Goal: Information Seeking & Learning: Find contact information

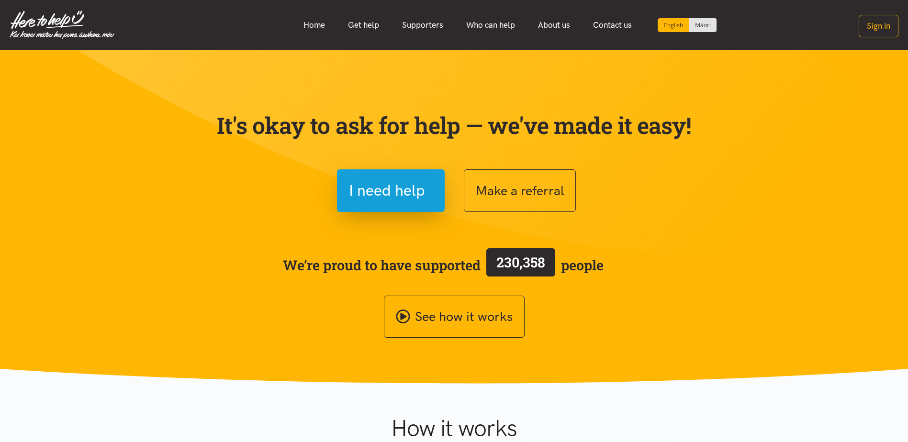
click at [364, 25] on link "Get help" at bounding box center [364, 25] width 54 height 21
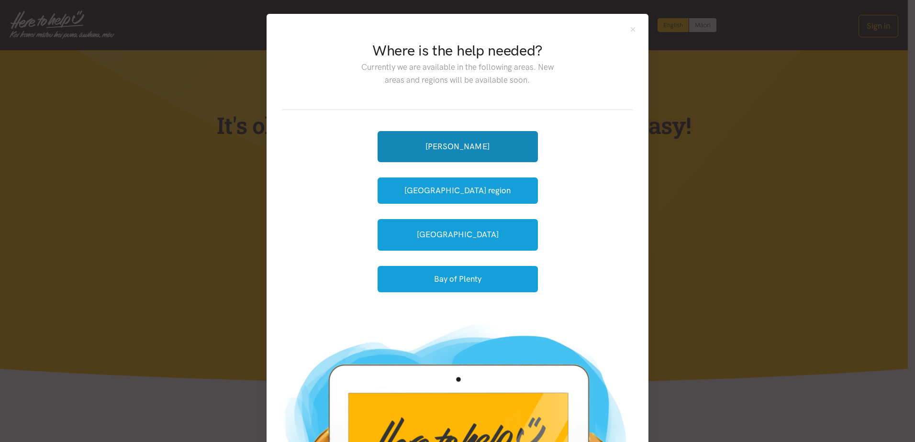
click at [483, 150] on link "[PERSON_NAME]" at bounding box center [458, 146] width 160 height 31
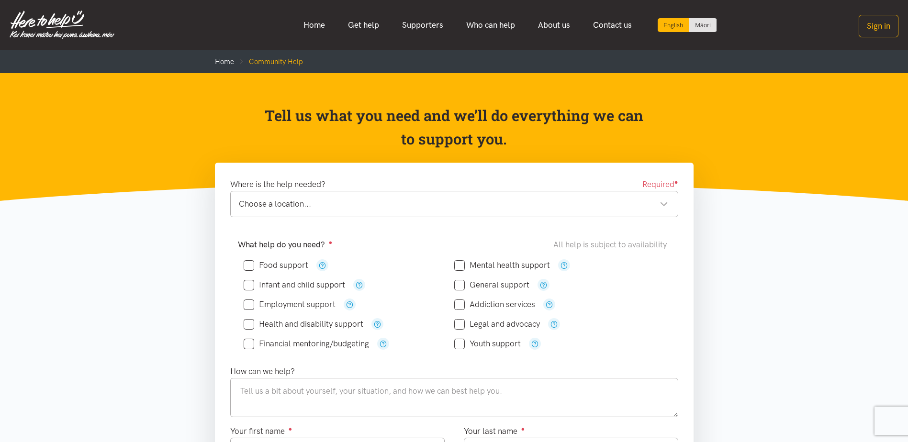
click at [403, 23] on link "Supporters" at bounding box center [423, 25] width 64 height 21
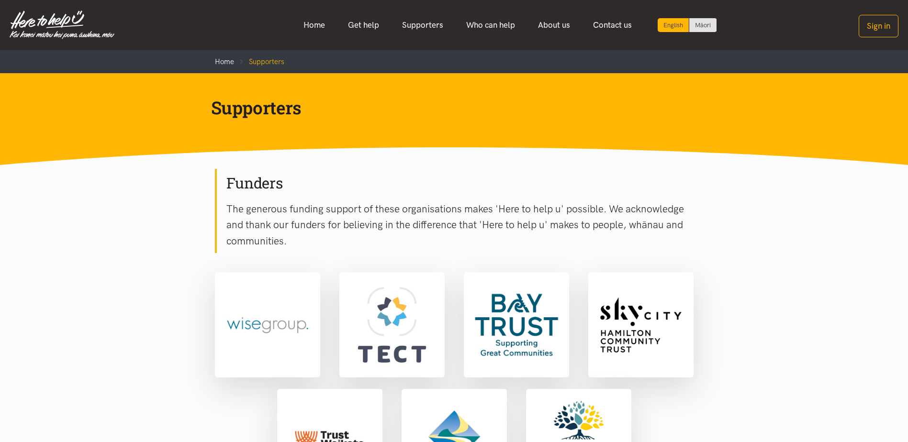
click at [495, 22] on link "Who can help" at bounding box center [491, 25] width 72 height 21
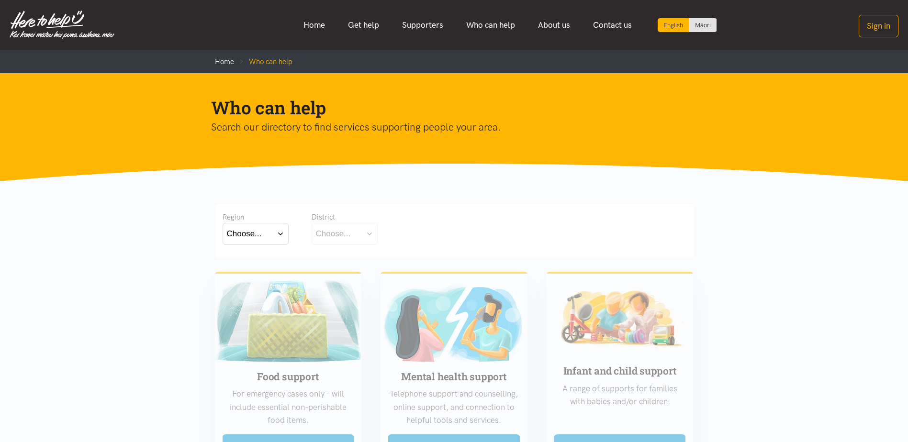
click at [275, 239] on button "Choose..." at bounding box center [256, 234] width 66 height 22
click at [242, 278] on label "Waikato" at bounding box center [255, 276] width 57 height 12
click at [0, 0] on input "Waikato" at bounding box center [0, 0] width 0 height 0
click at [351, 238] on button "Choose..." at bounding box center [360, 234] width 96 height 22
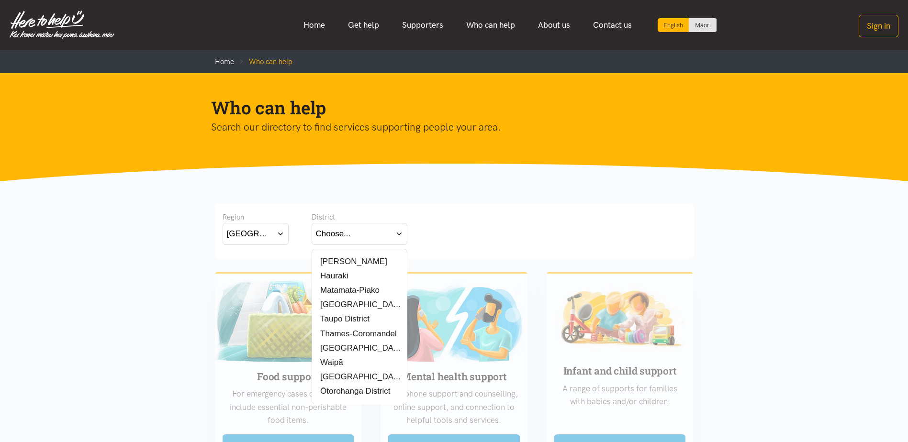
click at [335, 260] on label "[PERSON_NAME]" at bounding box center [351, 262] width 71 height 12
click at [0, 0] on input "[PERSON_NAME]" at bounding box center [0, 0] width 0 height 0
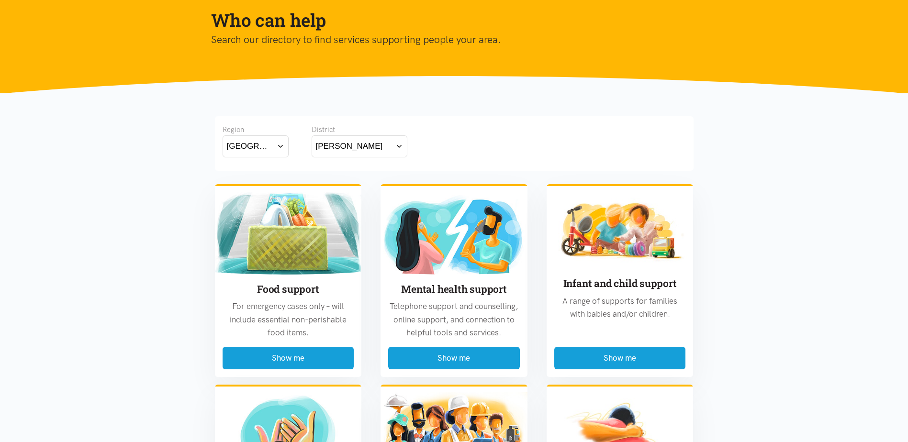
scroll to position [192, 0]
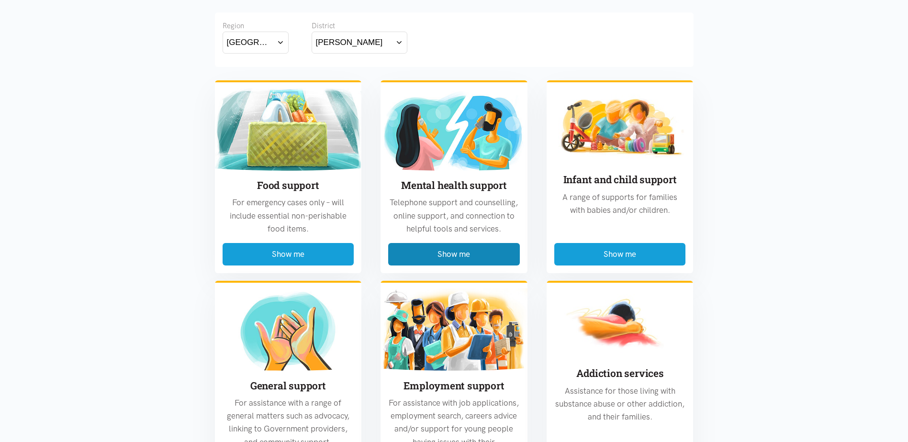
click at [466, 250] on button "Show me" at bounding box center [454, 254] width 132 height 23
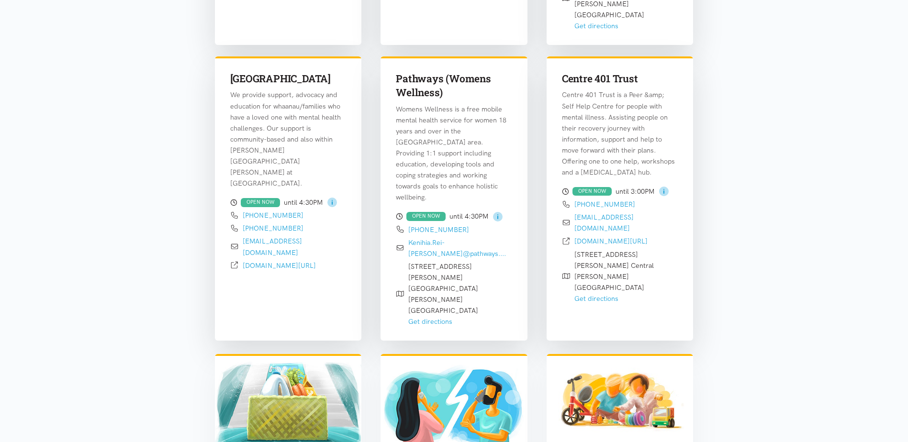
scroll to position [1526, 0]
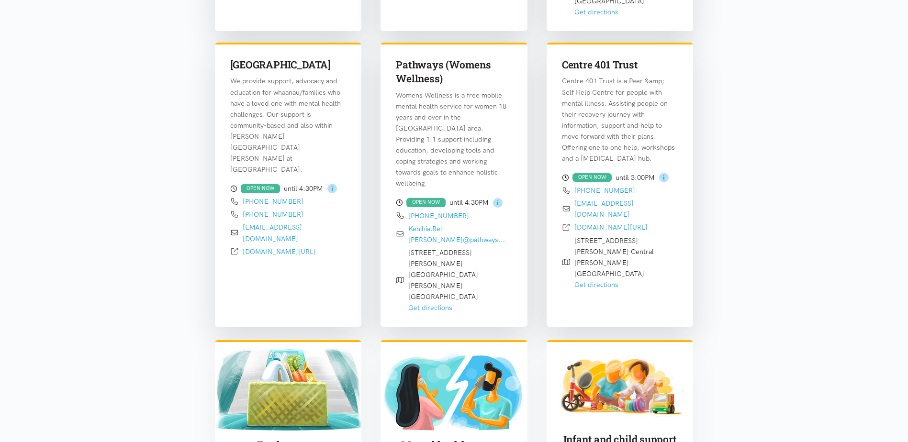
drag, startPoint x: 469, startPoint y: 406, endPoint x: 499, endPoint y: 391, distance: 33.4
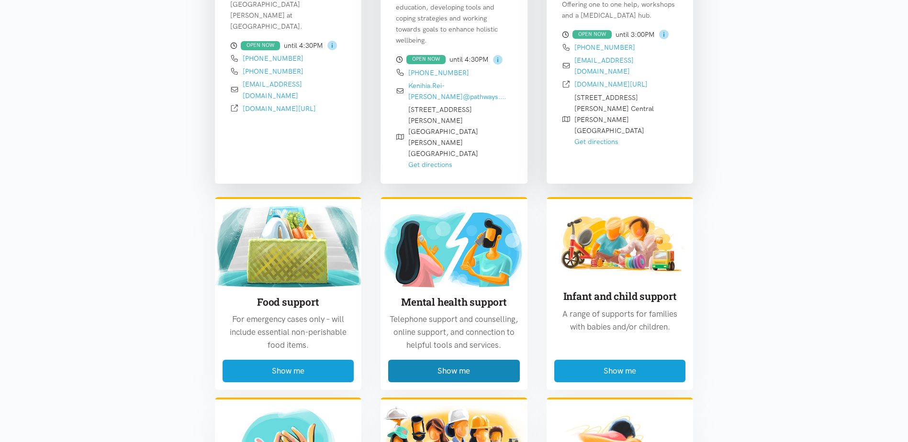
scroll to position [1670, 0]
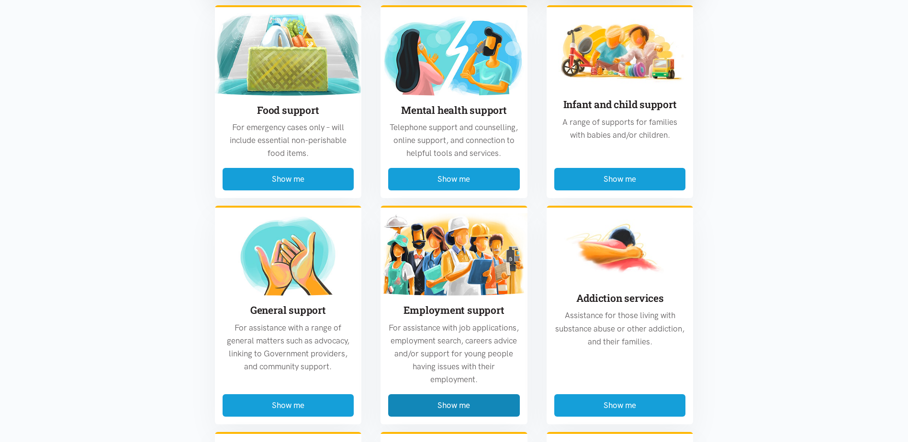
click at [435, 395] on button "Show me" at bounding box center [454, 406] width 132 height 23
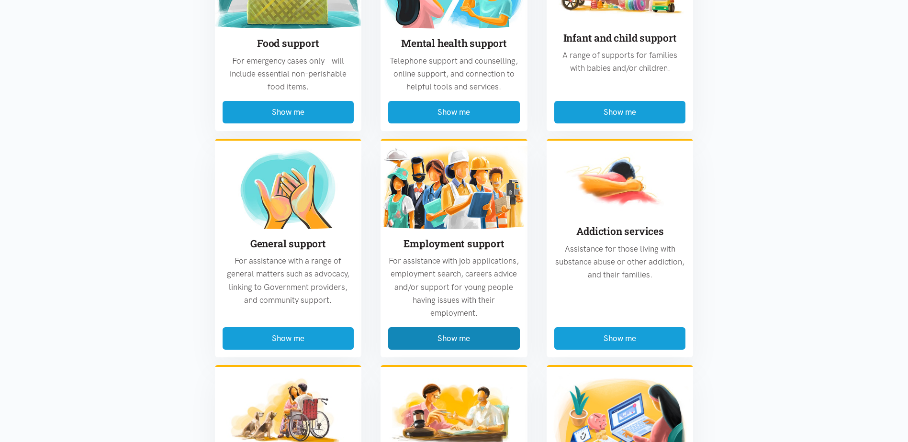
scroll to position [1766, 0]
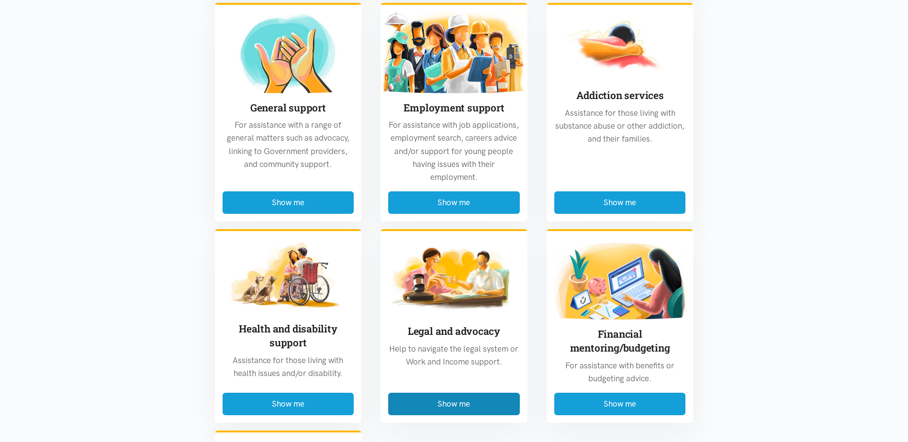
click at [453, 393] on button "Show me" at bounding box center [454, 404] width 132 height 23
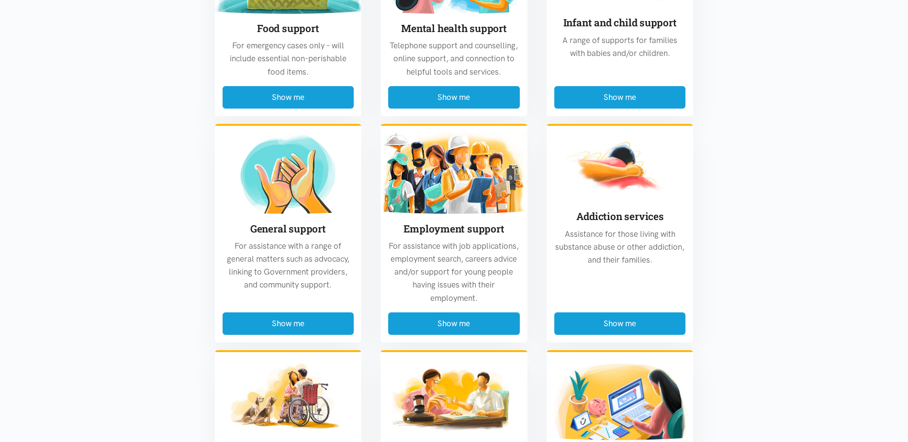
scroll to position [1574, 0]
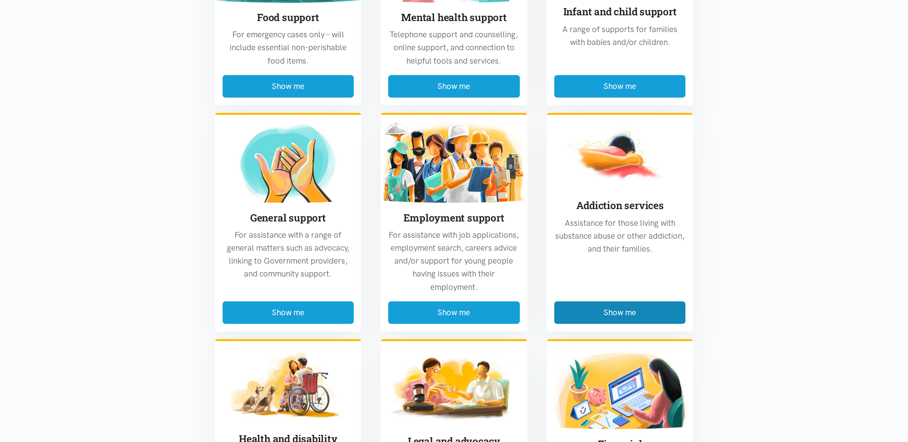
click at [648, 302] on button "Show me" at bounding box center [620, 313] width 132 height 23
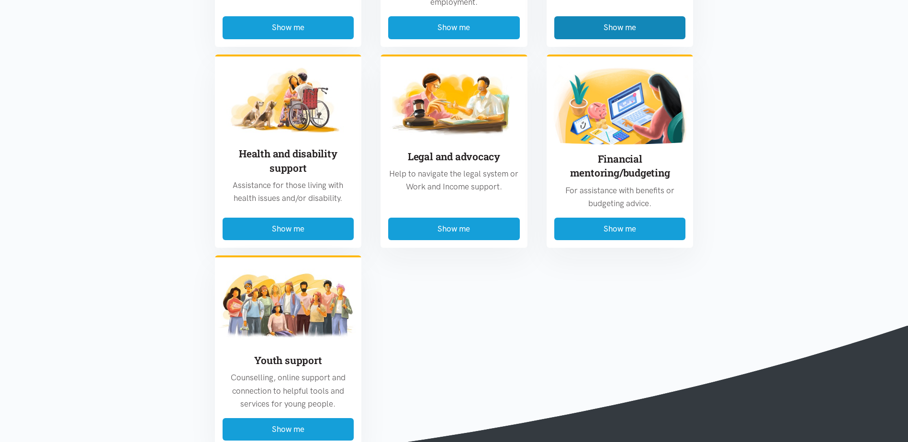
scroll to position [1287, 0]
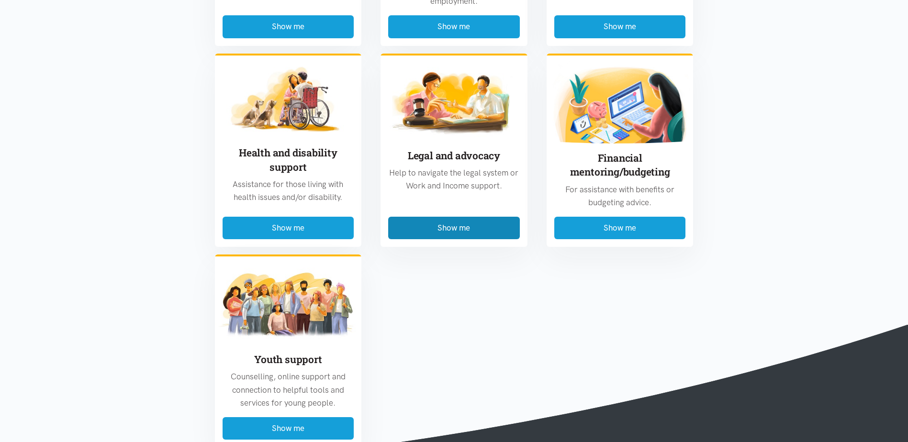
click at [455, 217] on button "Show me" at bounding box center [454, 228] width 132 height 23
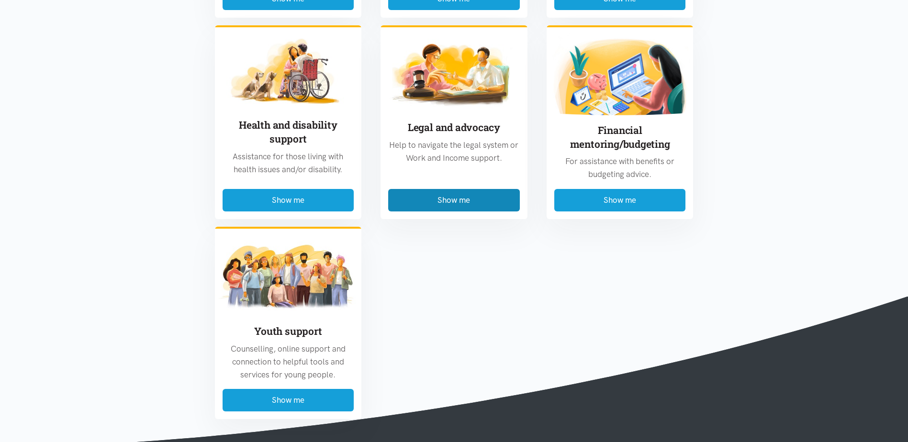
scroll to position [1909, 0]
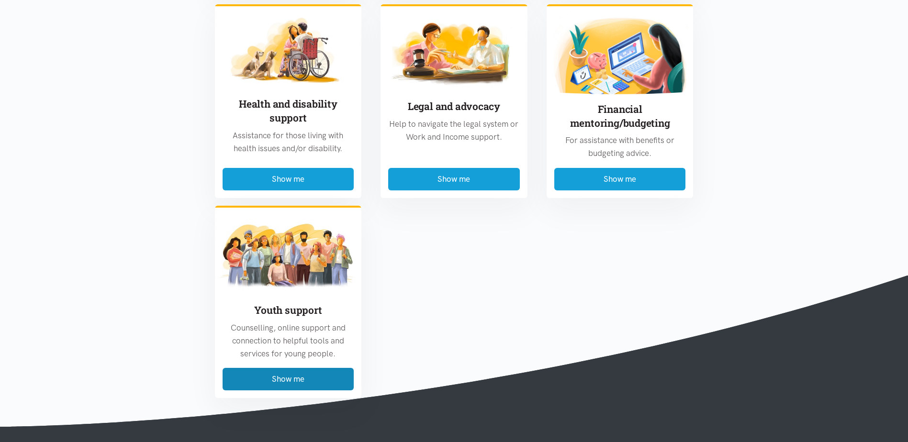
click at [304, 368] on button "Show me" at bounding box center [289, 379] width 132 height 23
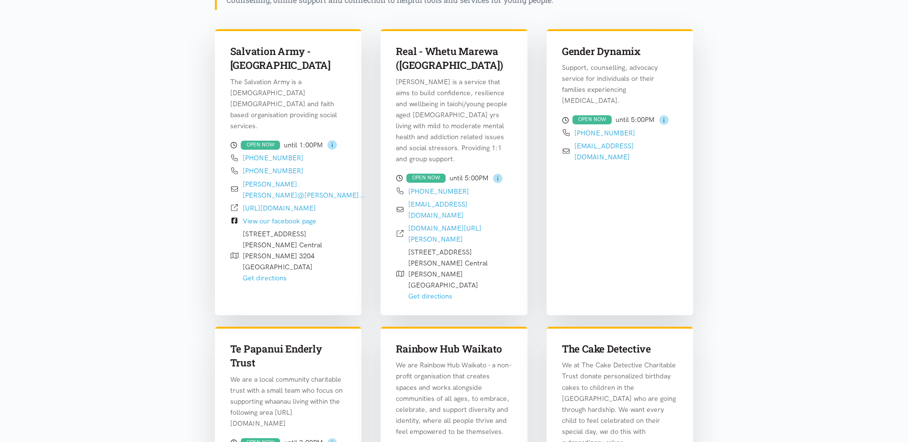
scroll to position [282, 0]
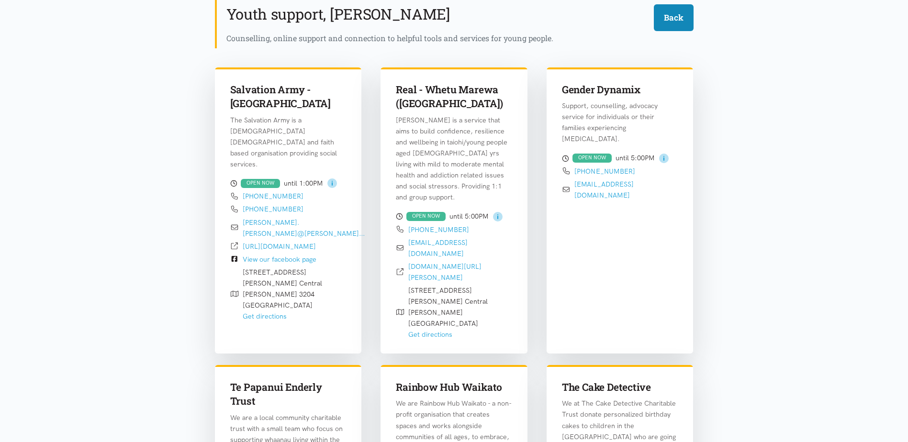
click at [681, 18] on button "Back" at bounding box center [674, 17] width 40 height 26
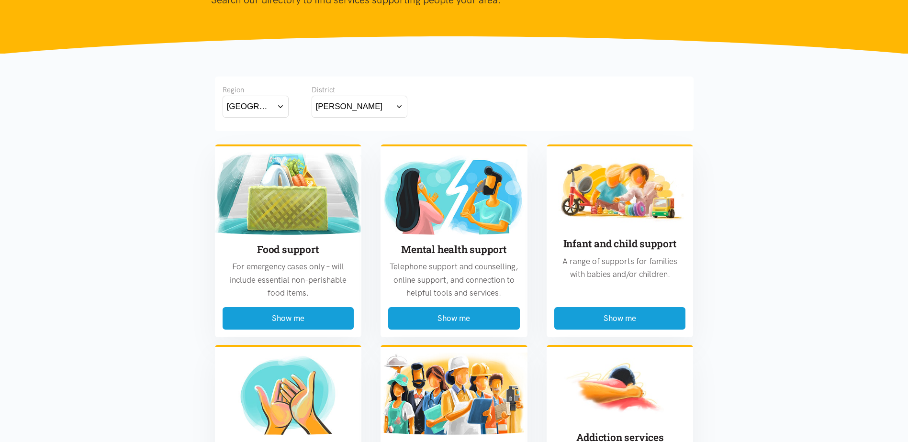
scroll to position [0, 0]
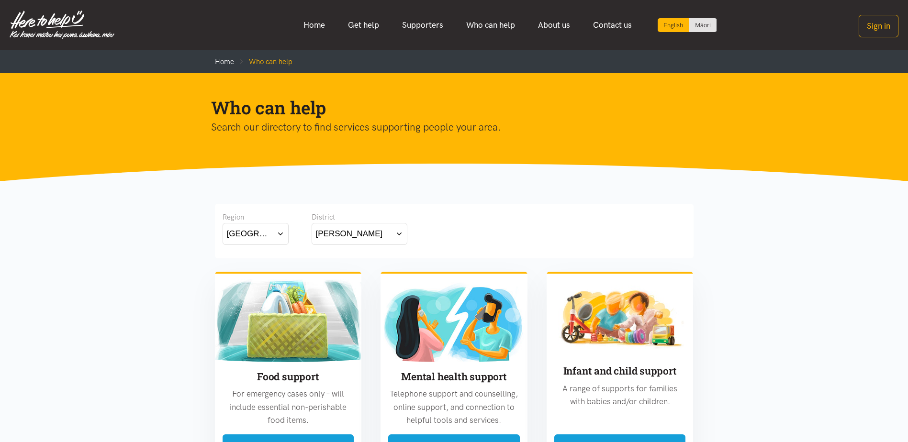
click at [479, 23] on link "Who can help" at bounding box center [491, 25] width 72 height 21
